Goal: Use online tool/utility: Utilize a website feature to perform a specific function

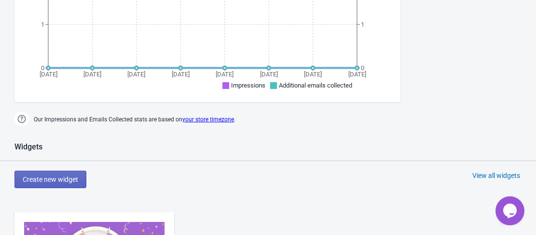
scroll to position [290, 0]
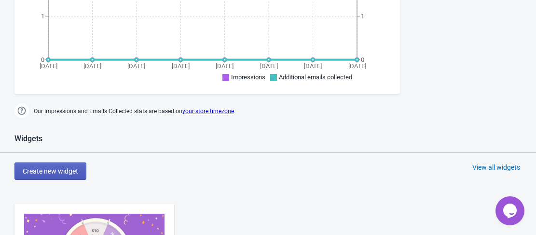
click at [61, 163] on button "Create new widget" at bounding box center [50, 170] width 72 height 17
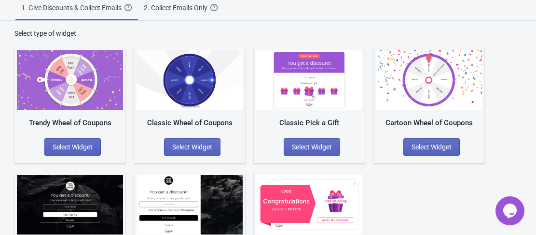
click at [57, 177] on div "Overlay Discount Pop Up Select Widget" at bounding box center [69, 229] width 111 height 115
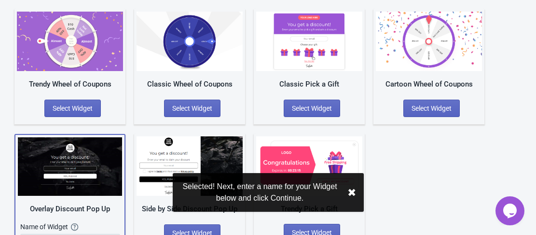
scroll to position [134, 0]
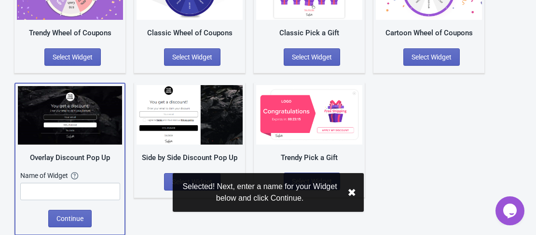
click at [354, 198] on button "✖︎" at bounding box center [352, 192] width 9 height 12
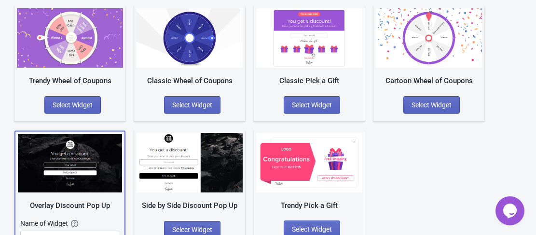
scroll to position [0, 0]
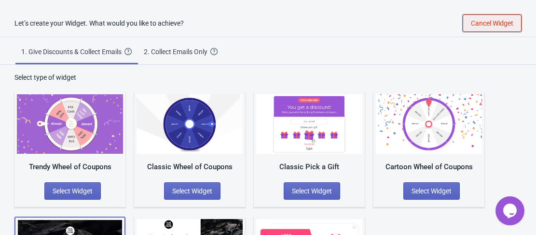
click at [494, 26] on span "Cancel Widget" at bounding box center [492, 23] width 42 height 8
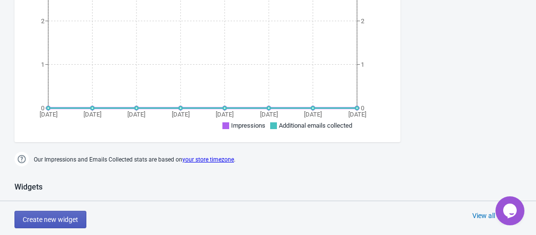
click at [63, 220] on span "Create new widget" at bounding box center [51, 219] width 56 height 8
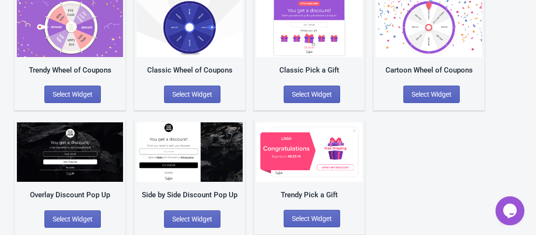
scroll to position [96, 0]
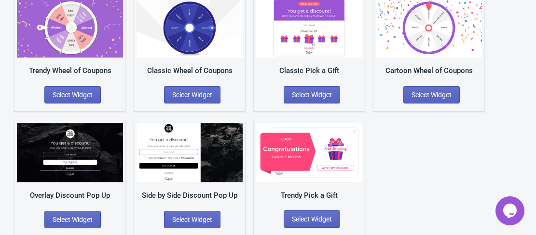
click at [325, 165] on img at bounding box center [309, 152] width 106 height 59
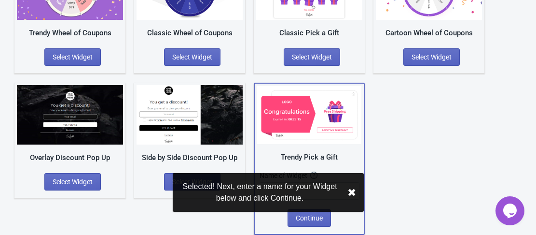
click at [317, 215] on div "Selected! Next, enter a name for your Widget below and click Continue. ✖︎" at bounding box center [268, 199] width 154 height 57
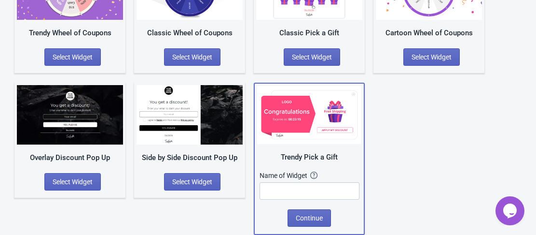
click at [424, 150] on div "Trendy Wheel of Coupons Select Widget Classic Wheel of Coupons Select Widget Cl…" at bounding box center [267, 91] width 507 height 286
click at [316, 186] on input "text" at bounding box center [310, 190] width 100 height 17
click at [300, 226] on div "Trendy Pick a Gift Name of Widget The name of your Widget won’t be shown to you…" at bounding box center [309, 159] width 111 height 152
click at [400, 189] on div "Trendy Wheel of Coupons Select Widget Classic Wheel of Coupons Select Widget Cl…" at bounding box center [267, 91] width 507 height 286
click at [297, 218] on span "Continue" at bounding box center [309, 218] width 27 height 8
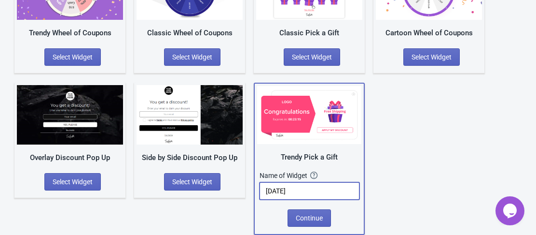
click at [314, 190] on input "[DATE]" at bounding box center [310, 190] width 100 height 17
type input "[DATE]"
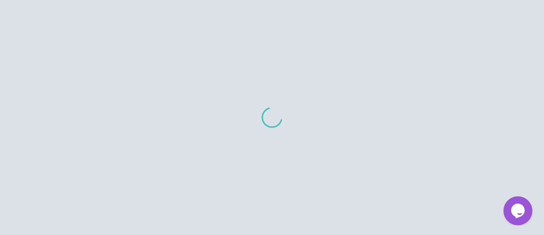
click at [405, 186] on div at bounding box center [272, 117] width 544 height 235
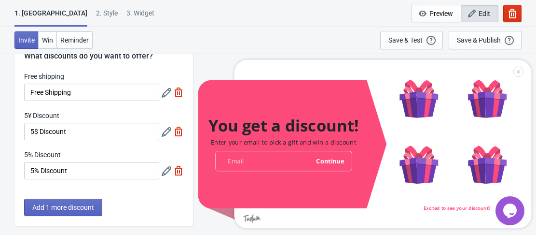
scroll to position [48, 0]
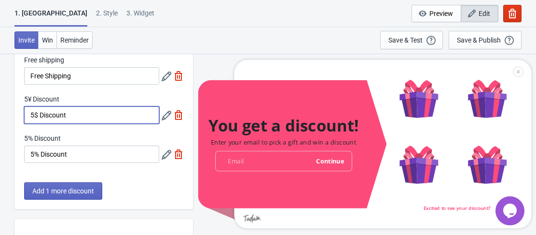
click at [77, 111] on input "5$ Discount" at bounding box center [91, 114] width 135 height 17
click at [63, 194] on span "Add 1 more discount" at bounding box center [63, 191] width 62 height 8
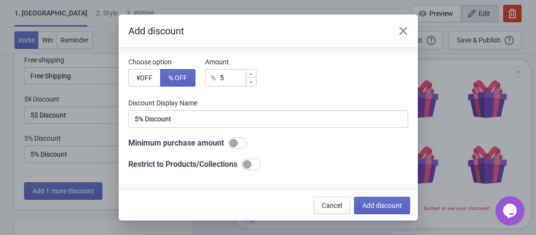
scroll to position [0, 0]
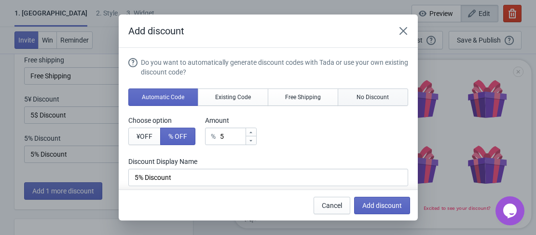
click at [351, 93] on button "No Discount" at bounding box center [373, 96] width 70 height 17
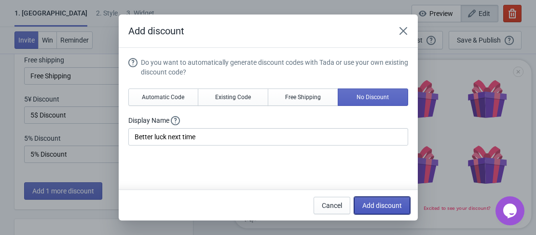
click at [382, 203] on span "Add discount" at bounding box center [383, 205] width 40 height 8
type input "25"
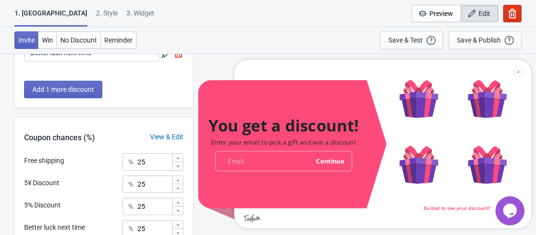
scroll to position [280, 0]
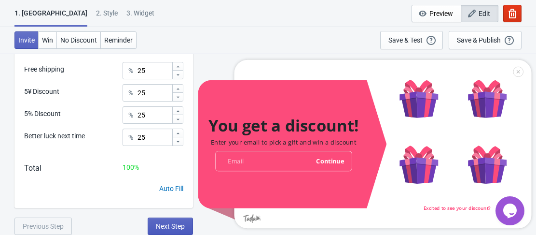
click at [174, 227] on span "Next Step" at bounding box center [170, 226] width 29 height 8
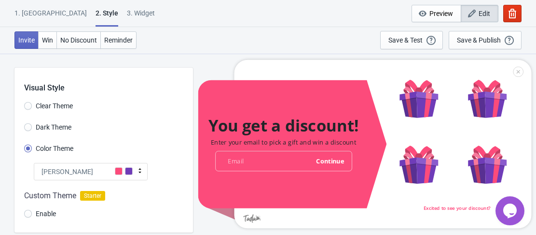
click at [32, 104] on label "Clear Theme" at bounding box center [48, 106] width 49 height 14
click at [32, 104] on input "Clear Theme" at bounding box center [28, 110] width 8 height 17
radio input "true"
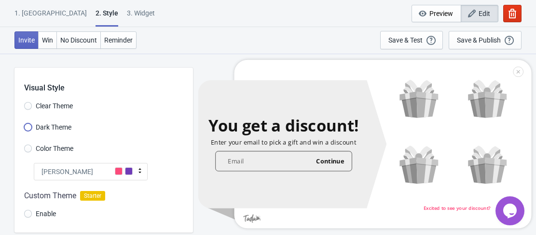
click at [26, 127] on input "Dark Theme" at bounding box center [28, 131] width 8 height 17
radio input "true"
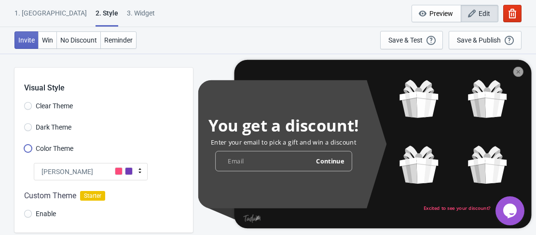
click at [27, 145] on input "Color Theme" at bounding box center [28, 152] width 8 height 17
radio input "true"
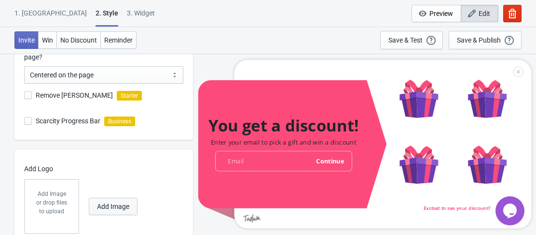
scroll to position [318, 0]
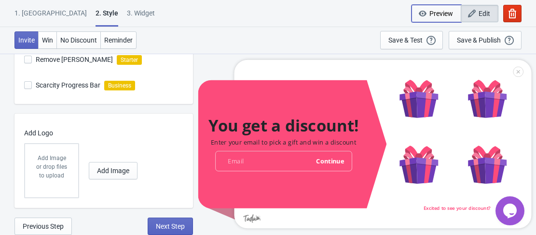
click at [438, 12] on span "Preview" at bounding box center [442, 14] width 24 height 8
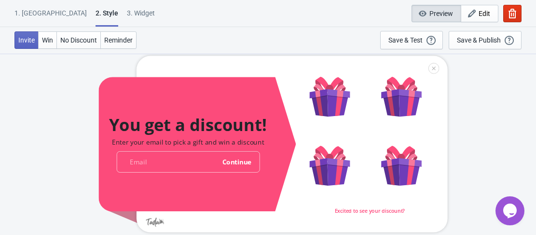
scroll to position [0, 0]
click at [398, 42] on div "Save & Test" at bounding box center [406, 40] width 34 height 8
click at [507, 16] on button "button" at bounding box center [512, 13] width 18 height 17
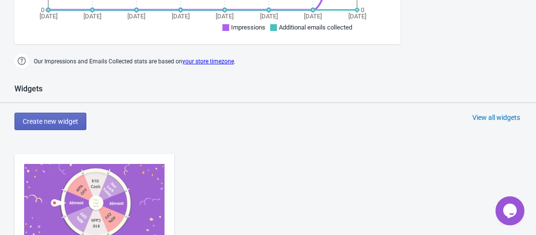
scroll to position [338, 0]
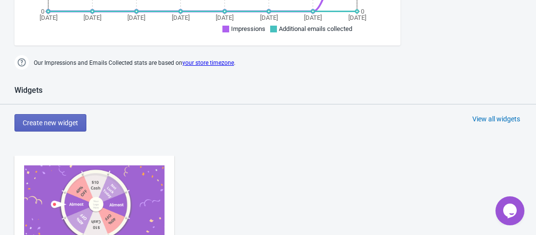
click at [481, 119] on div "View all widgets" at bounding box center [497, 119] width 48 height 10
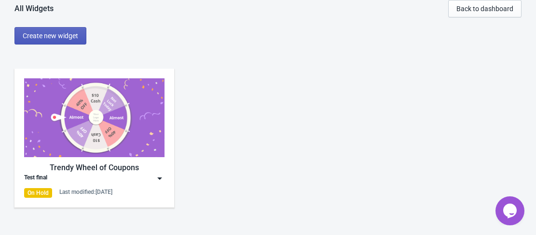
click at [33, 39] on span "Create new widget" at bounding box center [51, 36] width 56 height 8
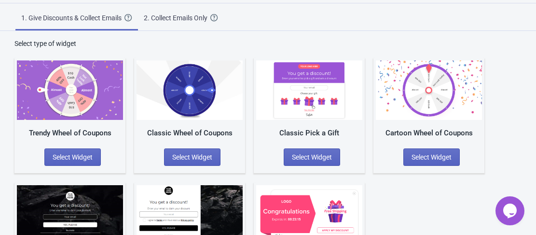
scroll to position [34, 0]
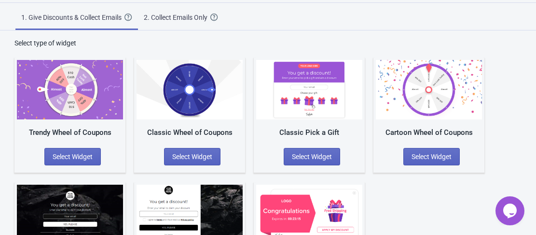
click at [318, 84] on img at bounding box center [309, 89] width 106 height 59
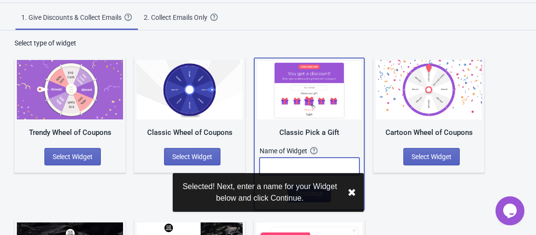
click at [317, 161] on input "text" at bounding box center [310, 165] width 100 height 17
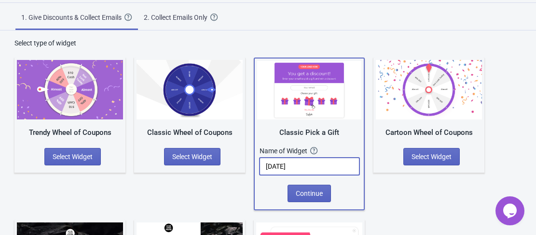
type input "[DATE]"
click at [391, 199] on div "Trendy Wheel of Coupons Select Widget Classic Wheel of Coupons Select Widget Cl…" at bounding box center [267, 191] width 507 height 286
click at [324, 194] on button "Continue" at bounding box center [309, 192] width 43 height 17
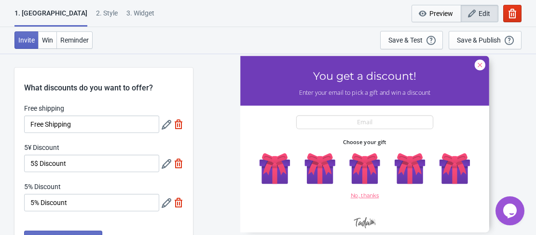
click at [436, 19] on button "Preview" at bounding box center [437, 13] width 50 height 17
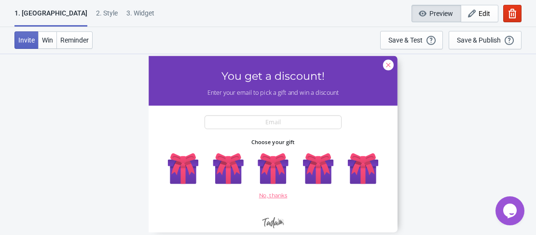
scroll to position [53, 0]
click at [406, 34] on button "Save & Test Open a Widget Preview of your site so that you can try it out. It w…" at bounding box center [411, 40] width 63 height 18
click at [504, 14] on button "button" at bounding box center [512, 13] width 18 height 17
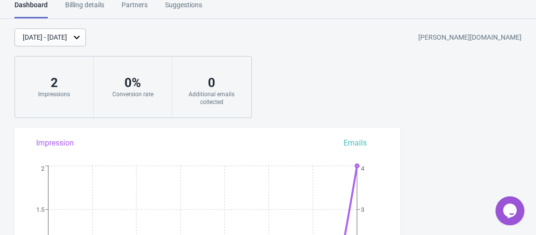
click at [334, 62] on div "[DATE] - [DATE] [PERSON_NAME][DOMAIN_NAME] 2 Impressions 0 % Conversion rate 0 …" at bounding box center [268, 72] width 536 height 89
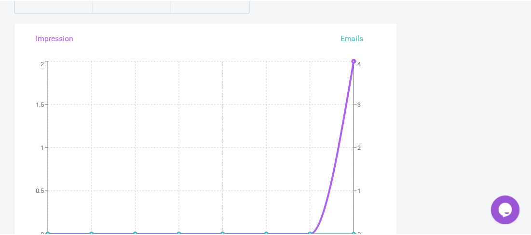
scroll to position [48, 0]
